Goal: Transaction & Acquisition: Purchase product/service

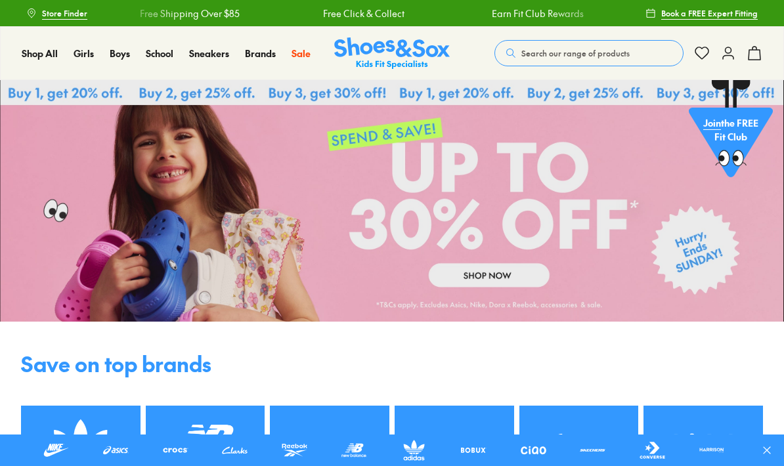
click at [623, 56] on span "Search our range of products" at bounding box center [575, 53] width 108 height 12
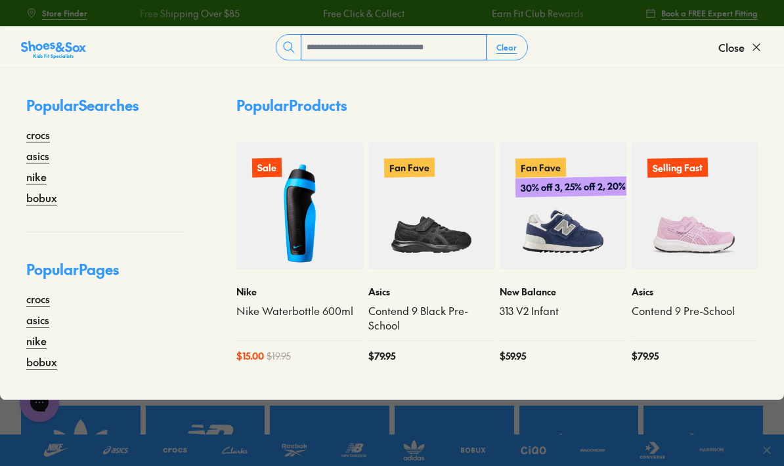
click at [434, 47] on input "text" at bounding box center [393, 47] width 184 height 25
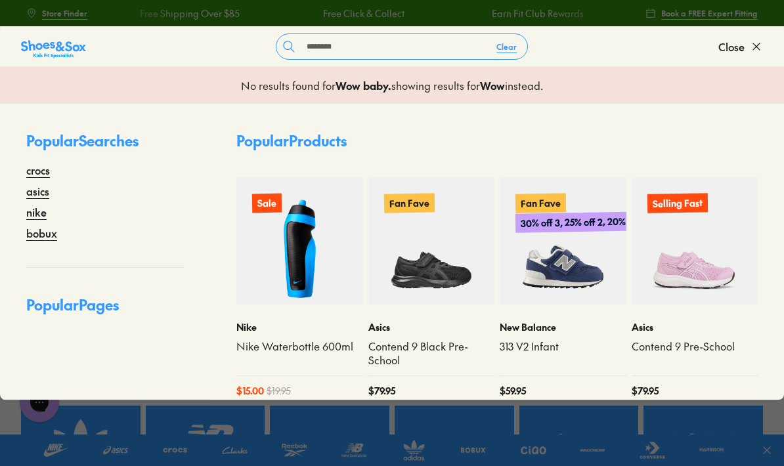
click at [689, 98] on div "Close dialog Join the FREE Fit Club & Get 10% Back Sign up to join our FREE Fit…" at bounding box center [392, 233] width 784 height 466
click at [333, 47] on input "********" at bounding box center [393, 46] width 184 height 25
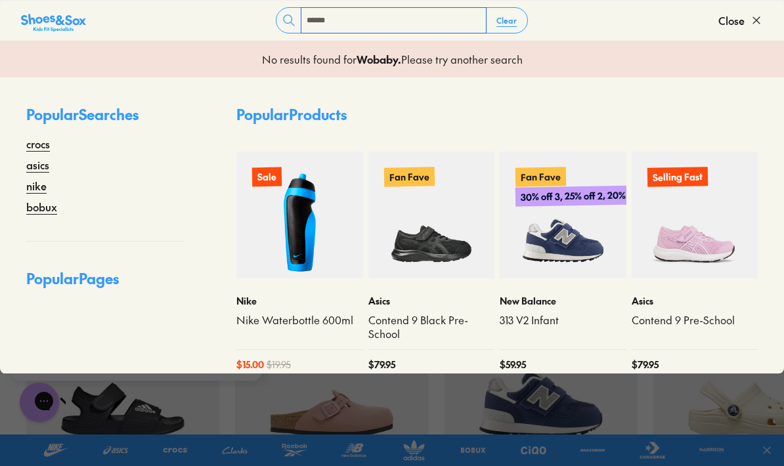
click at [358, 24] on input "******" at bounding box center [393, 20] width 184 height 25
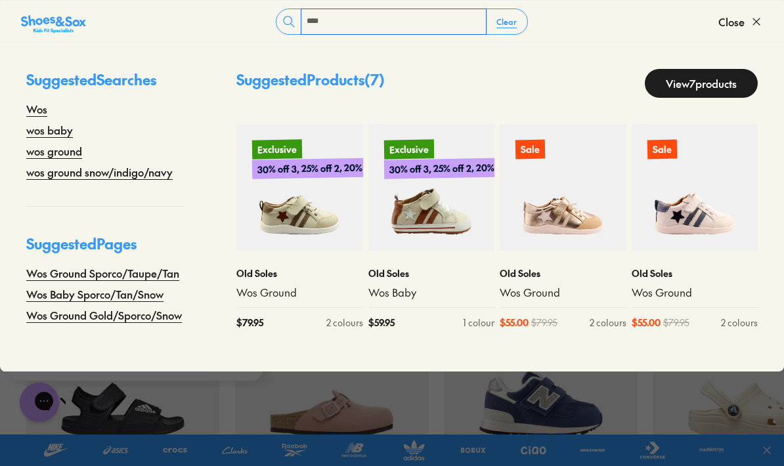
type input "***"
click at [63, 136] on link "wos baby" at bounding box center [49, 130] width 47 height 16
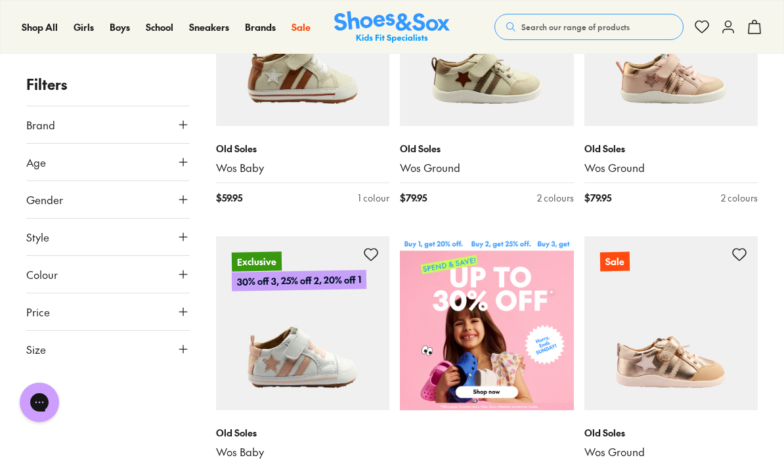
scroll to position [243, 0]
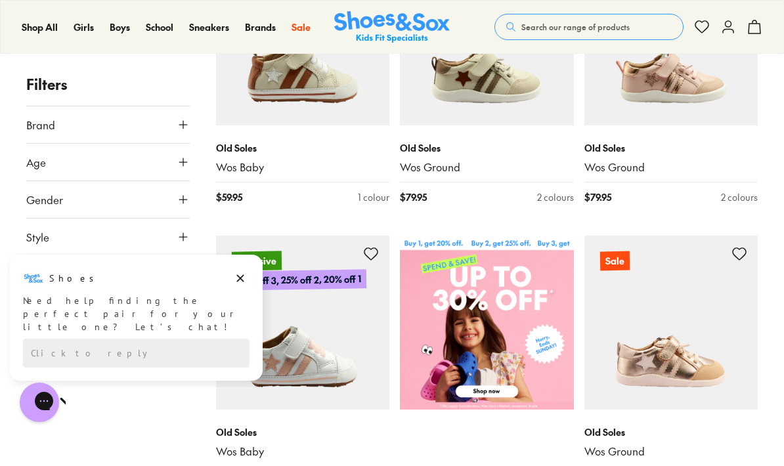
click at [354, 337] on img at bounding box center [303, 323] width 174 height 174
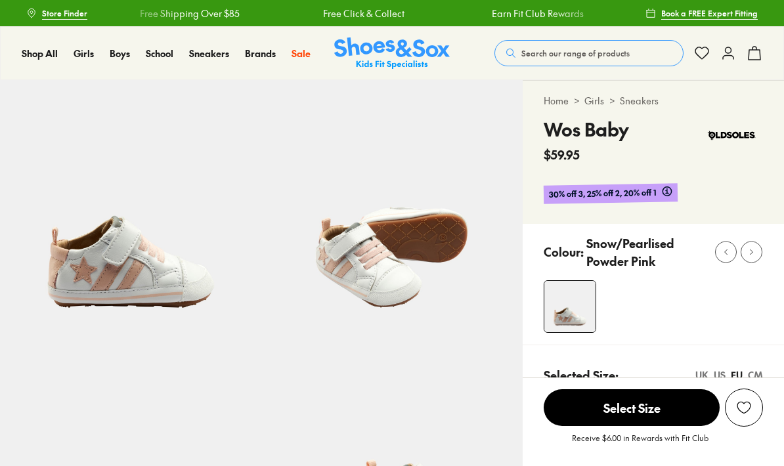
select select "*"
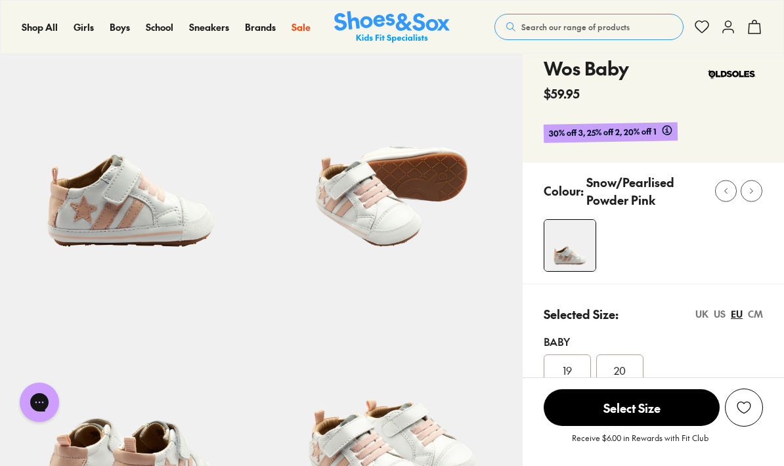
scroll to position [65, 0]
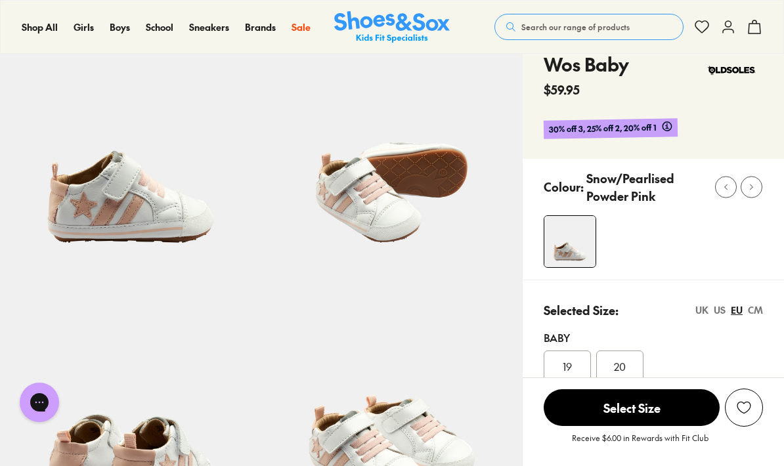
click at [568, 367] on span "19" at bounding box center [566, 366] width 9 height 16
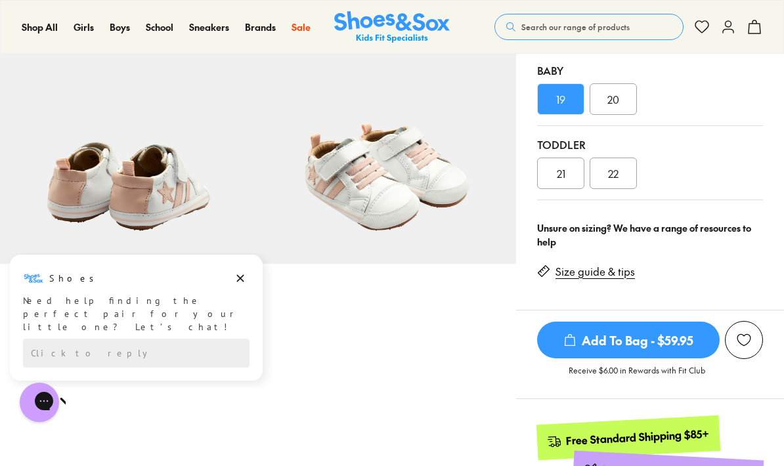
scroll to position [333, 0]
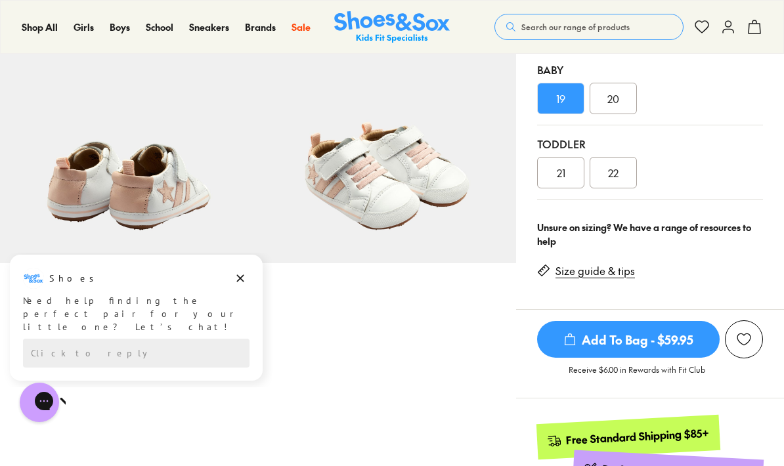
click at [633, 341] on span "Add To Bag - $59.95" at bounding box center [628, 339] width 182 height 37
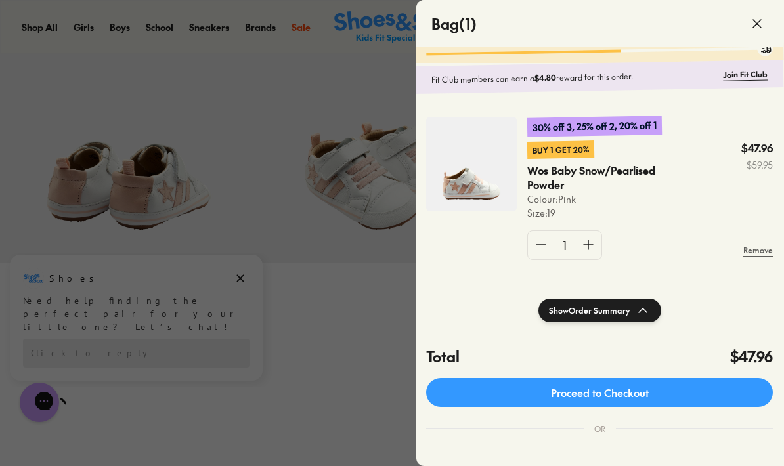
scroll to position [27, 1]
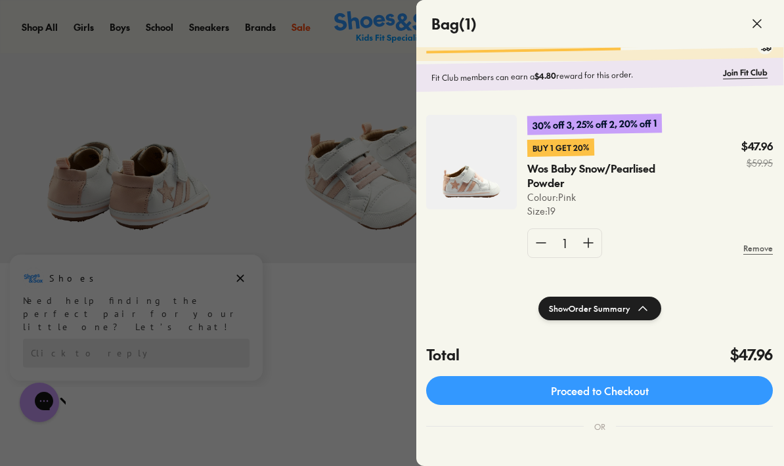
click at [632, 389] on link "Proceed to Checkout" at bounding box center [599, 390] width 347 height 29
